Goal: Transaction & Acquisition: Purchase product/service

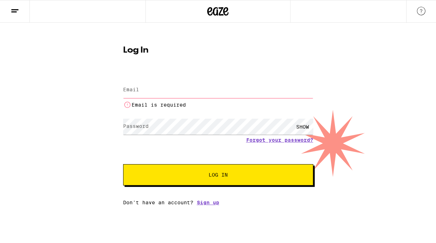
type input "[PERSON_NAME][EMAIL_ADDRESS][DOMAIN_NAME]"
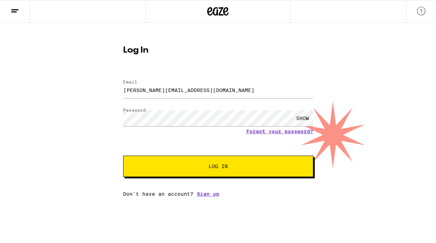
click at [189, 159] on button "Log In" at bounding box center [218, 165] width 190 height 21
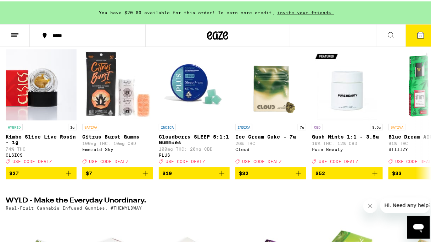
scroll to position [95, 0]
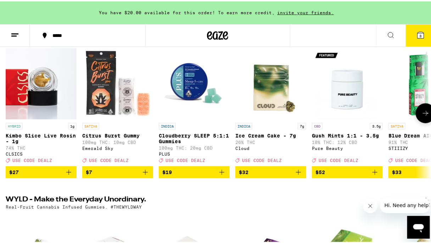
click at [299, 173] on icon "Add to bag" at bounding box center [298, 170] width 5 height 5
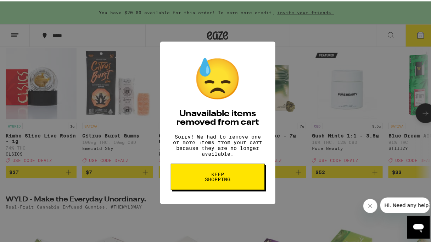
click at [229, 179] on span "Keep Shopping" at bounding box center [218, 175] width 37 height 10
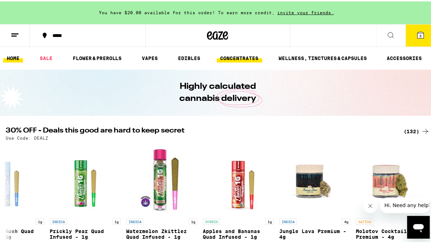
click at [237, 61] on link "CONCENTRATES" at bounding box center [239, 56] width 45 height 9
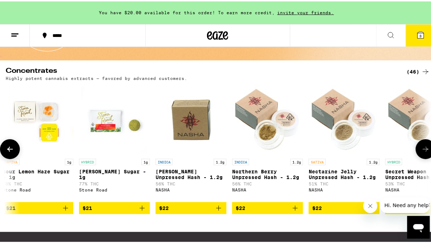
scroll to position [0, 1612]
click at [221, 210] on icon "Add to bag" at bounding box center [219, 206] width 9 height 9
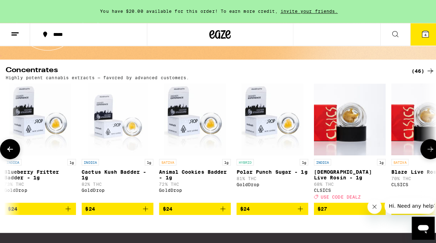
scroll to position [0, 2071]
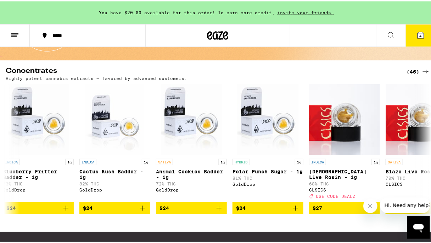
click at [419, 31] on icon at bounding box center [421, 34] width 6 height 6
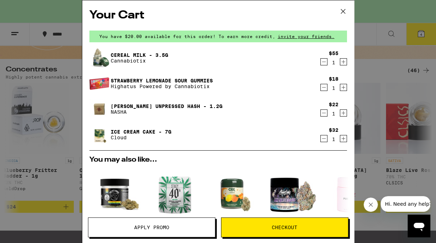
click at [321, 61] on icon "Decrement" at bounding box center [324, 61] width 6 height 9
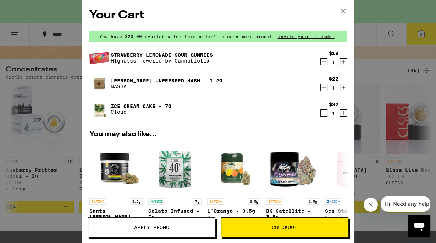
click at [346, 6] on icon at bounding box center [343, 11] width 11 height 11
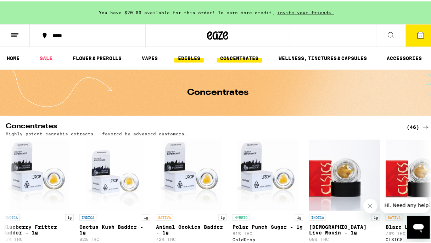
click at [203, 60] on link "EDIBLES" at bounding box center [188, 56] width 29 height 9
click at [192, 60] on link "EDIBLES" at bounding box center [188, 56] width 29 height 9
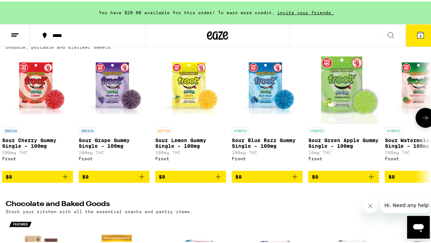
scroll to position [0, 4]
click at [303, 145] on div "INDICA Sour Cherry Gummy Single - 100mg 100mg THC Froot $9 INDICA Sour Grape Gu…" at bounding box center [218, 116] width 436 height 130
click at [143, 179] on icon "Add to bag" at bounding box center [141, 175] width 9 height 9
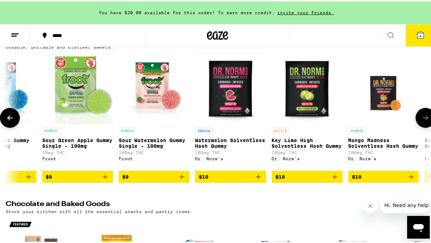
scroll to position [0, 270]
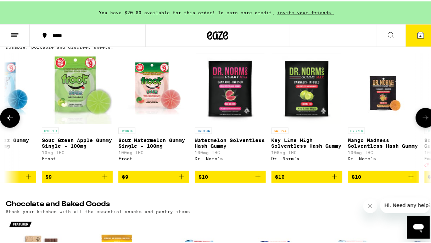
click at [422, 118] on icon at bounding box center [426, 116] width 9 height 9
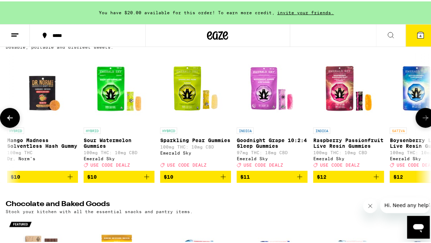
scroll to position [0, 613]
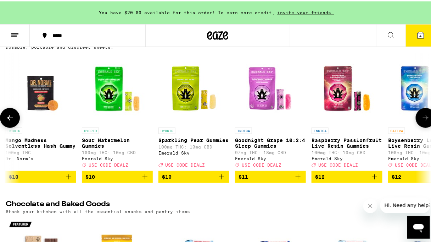
click at [422, 118] on icon at bounding box center [426, 116] width 9 height 9
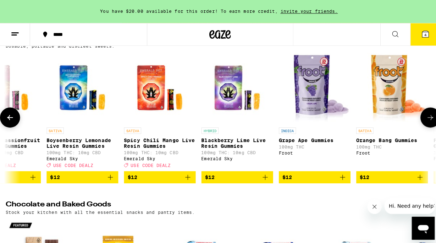
scroll to position [0, 956]
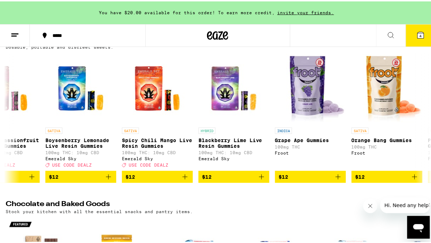
click at [415, 38] on button "4" at bounding box center [421, 34] width 30 height 22
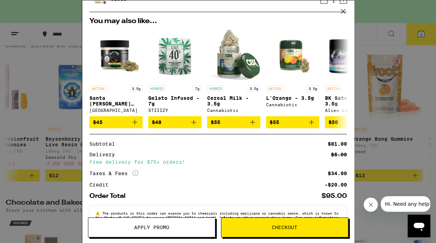
scroll to position [162, 0]
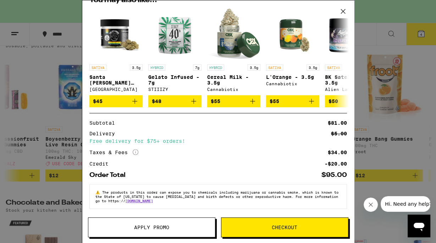
click at [165, 228] on span "Apply Promo" at bounding box center [151, 227] width 35 height 5
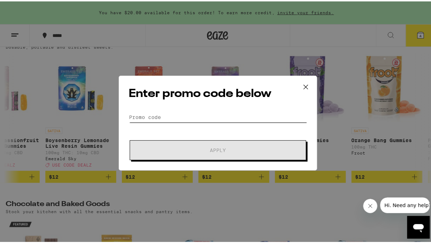
click at [140, 113] on input "Promo Code" at bounding box center [218, 115] width 178 height 11
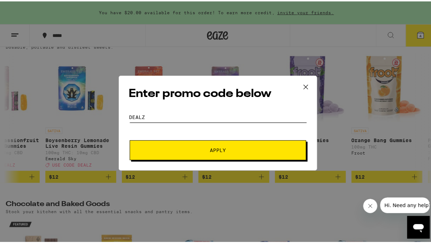
type input "dealz"
click at [189, 159] on div "Enter promo code below Promo Code dealz Apply" at bounding box center [218, 121] width 199 height 95
click at [190, 151] on button "Apply" at bounding box center [218, 149] width 177 height 20
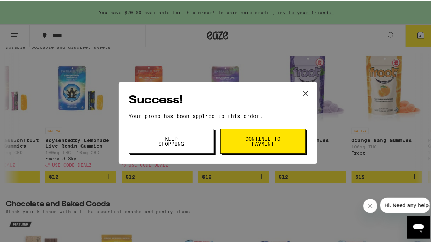
click at [182, 144] on span "Keep Shopping" at bounding box center [172, 140] width 36 height 10
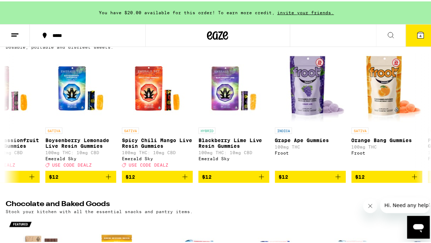
click at [420, 34] on span "4" at bounding box center [421, 34] width 2 height 4
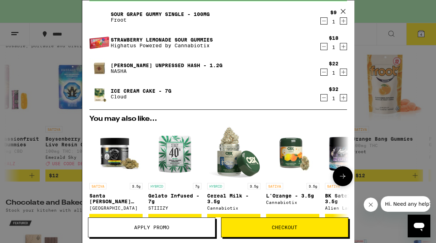
scroll to position [41, 0]
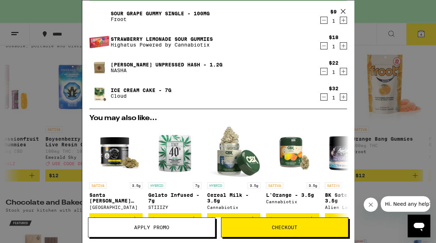
click at [340, 97] on icon "Increment" at bounding box center [343, 97] width 6 height 9
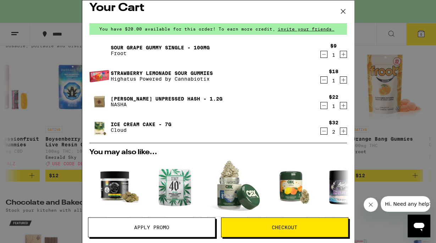
scroll to position [10, 0]
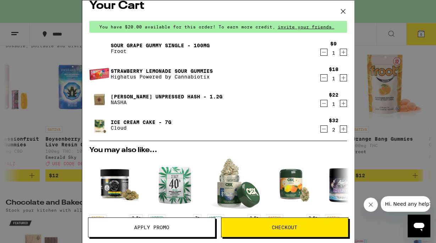
click at [321, 128] on icon "Decrement" at bounding box center [324, 128] width 6 height 9
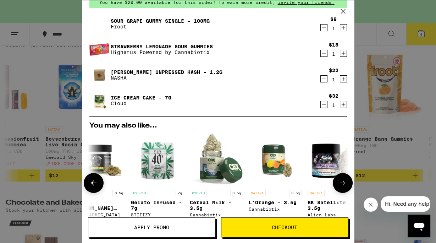
scroll to position [0, 17]
click at [321, 53] on icon "Decrement" at bounding box center [324, 53] width 6 height 9
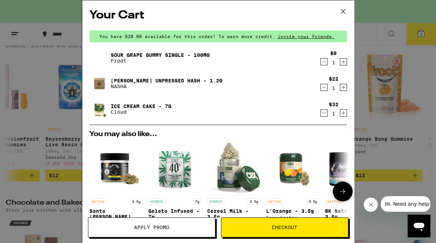
scroll to position [0, 0]
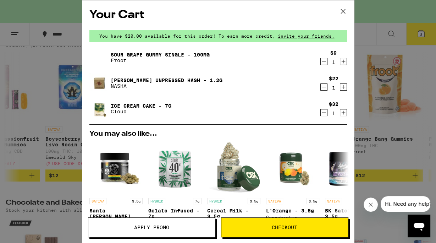
click at [340, 61] on icon "Increment" at bounding box center [343, 61] width 6 height 9
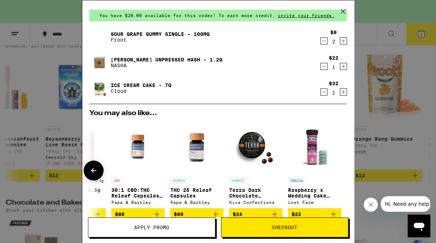
scroll to position [0, 0]
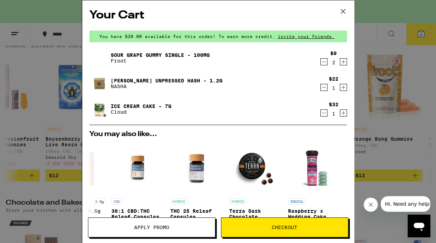
click at [340, 62] on icon "Increment" at bounding box center [343, 61] width 6 height 9
click at [321, 63] on icon "Decrement" at bounding box center [324, 61] width 6 height 9
click at [340, 62] on icon "Increment" at bounding box center [343, 61] width 6 height 9
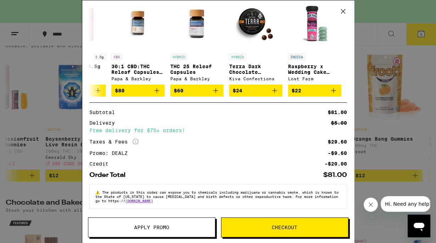
scroll to position [147, 0]
click at [257, 224] on button "Checkout" at bounding box center [284, 227] width 127 height 20
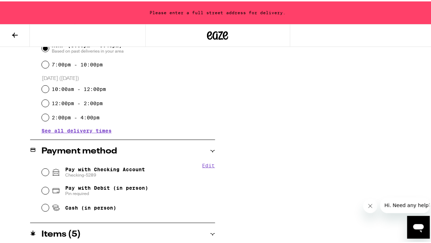
scroll to position [214, 0]
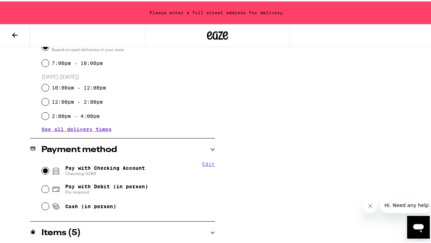
click at [45, 169] on input "Pay with Checking Account Checking-5289" at bounding box center [45, 169] width 7 height 7
radio input "true"
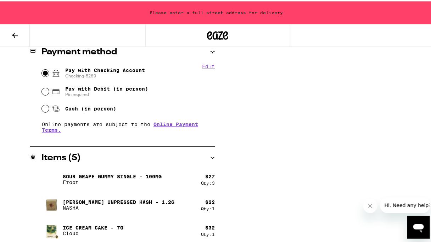
scroll to position [161, 0]
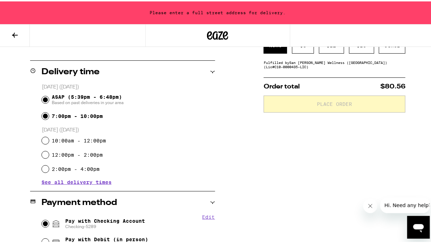
click at [43, 113] on input "7:00pm - 10:00pm" at bounding box center [45, 114] width 7 height 7
radio input "true"
click at [45, 96] on input "ASAP (5:39pm - 6:48pm) Based on past deliveries in your area" at bounding box center [45, 98] width 7 height 7
radio input "true"
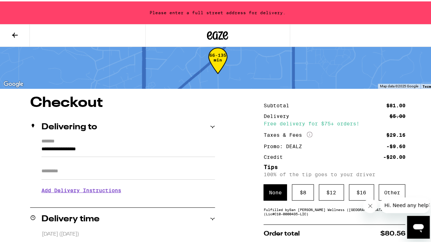
scroll to position [13, 0]
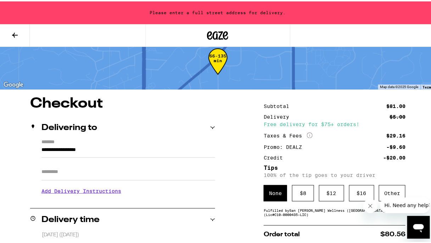
click at [132, 144] on input "**********" at bounding box center [128, 150] width 174 height 12
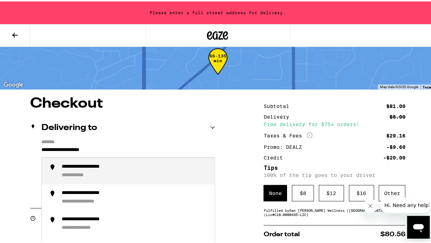
click at [106, 168] on div "**********" at bounding box center [95, 165] width 67 height 6
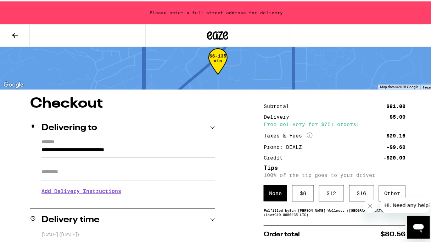
type input "**********"
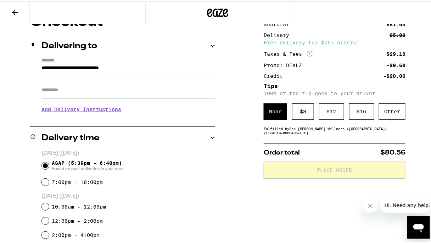
scroll to position [72, 0]
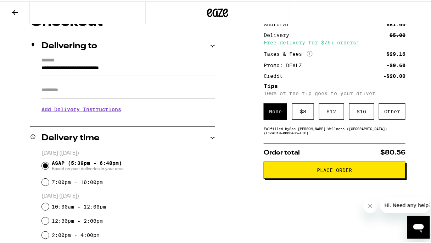
click at [286, 171] on span "Place Order" at bounding box center [335, 168] width 130 height 5
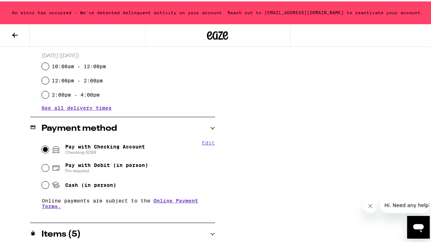
scroll to position [236, 0]
click at [80, 215] on div "Edit Pay with Checking Account Checking-5289 Pay with Debit (in person) Pin req…" at bounding box center [122, 179] width 185 height 83
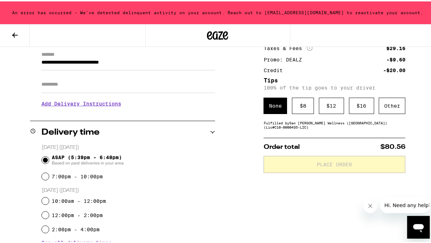
scroll to position [101, 0]
click at [128, 172] on div "7:00pm - 10:00pm" at bounding box center [128, 174] width 173 height 14
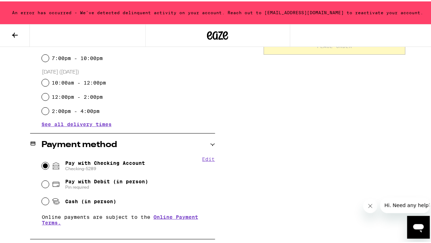
scroll to position [218, 0]
click at [71, 200] on span "Cash (in person)" at bounding box center [90, 200] width 51 height 6
click at [49, 200] on input "Cash (in person)" at bounding box center [45, 199] width 7 height 7
radio input "true"
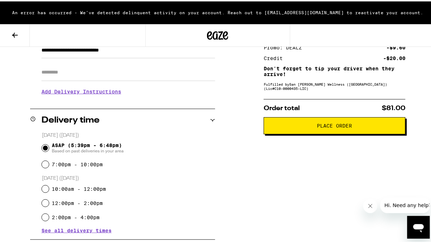
scroll to position [24, 0]
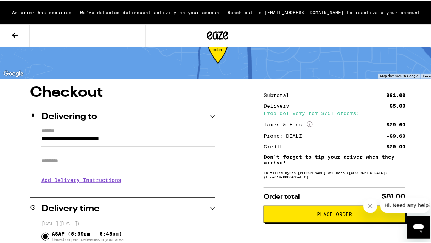
click at [297, 210] on button "Place Order" at bounding box center [335, 212] width 142 height 17
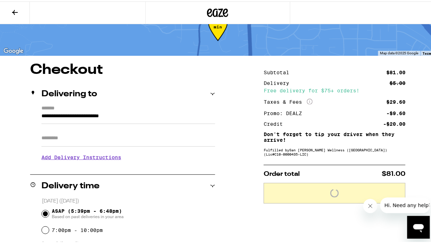
scroll to position [2, 0]
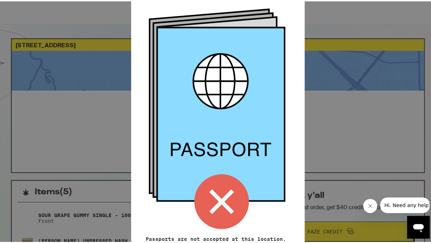
scroll to position [75, 0]
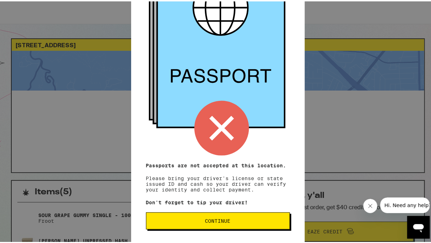
click at [219, 217] on span "Continue" at bounding box center [218, 219] width 26 height 5
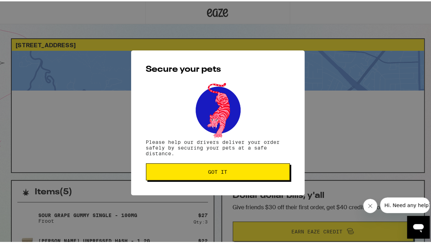
scroll to position [0, 0]
click at [204, 169] on span "Got it" at bounding box center [218, 170] width 132 height 5
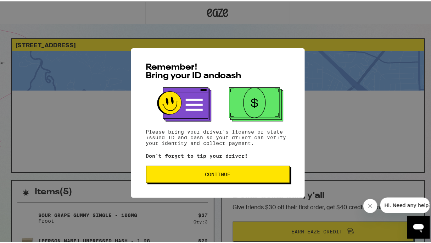
click at [218, 175] on span "Continue" at bounding box center [218, 172] width 26 height 5
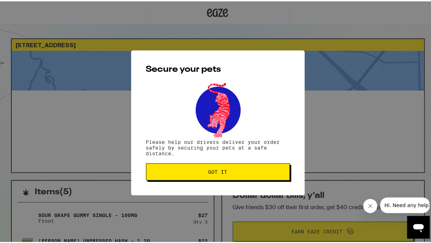
click at [225, 169] on span "Got it" at bounding box center [218, 170] width 19 height 5
